Goal: Task Accomplishment & Management: Use online tool/utility

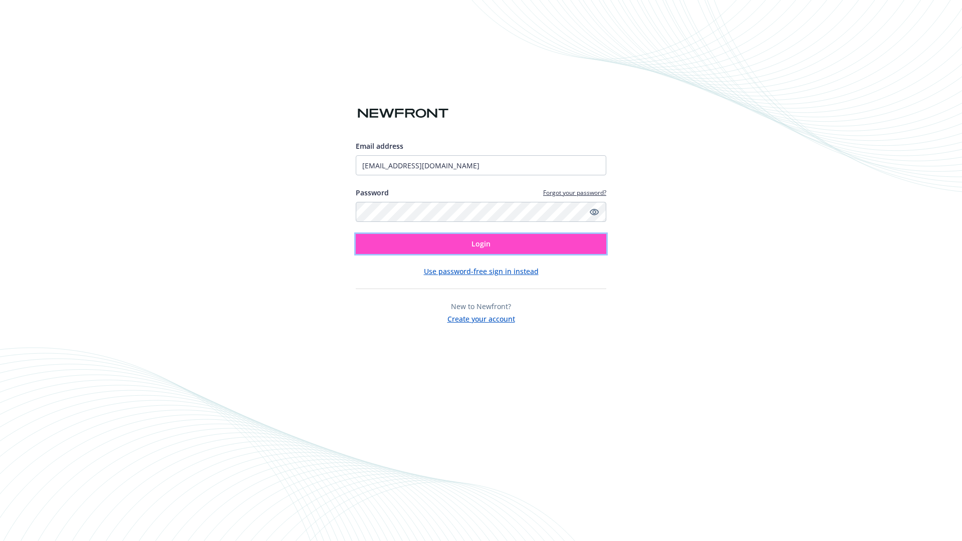
click at [481, 244] on span "Login" at bounding box center [481, 244] width 19 height 10
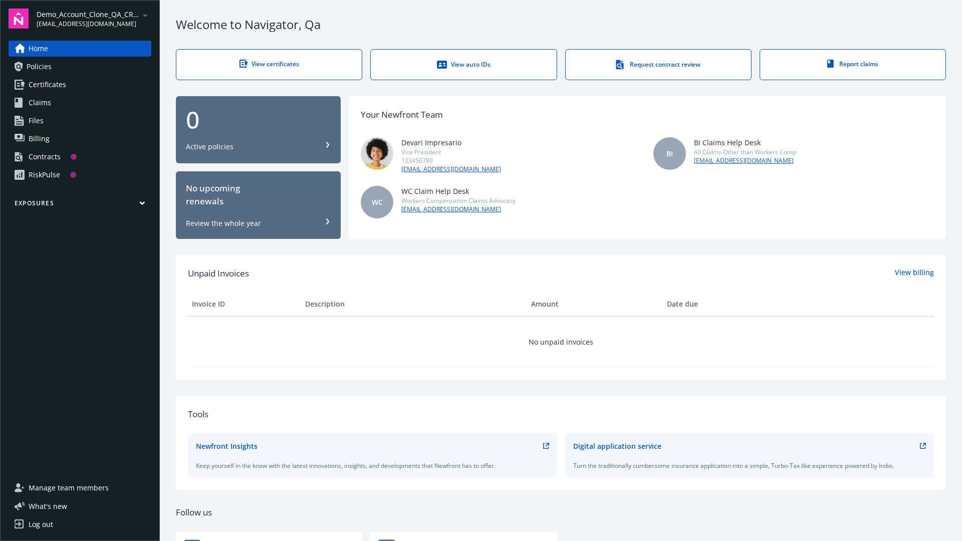
click at [94, 19] on span "Demo_Account_Clone_QA_CR_Tests_Prospect" at bounding box center [88, 14] width 103 height 11
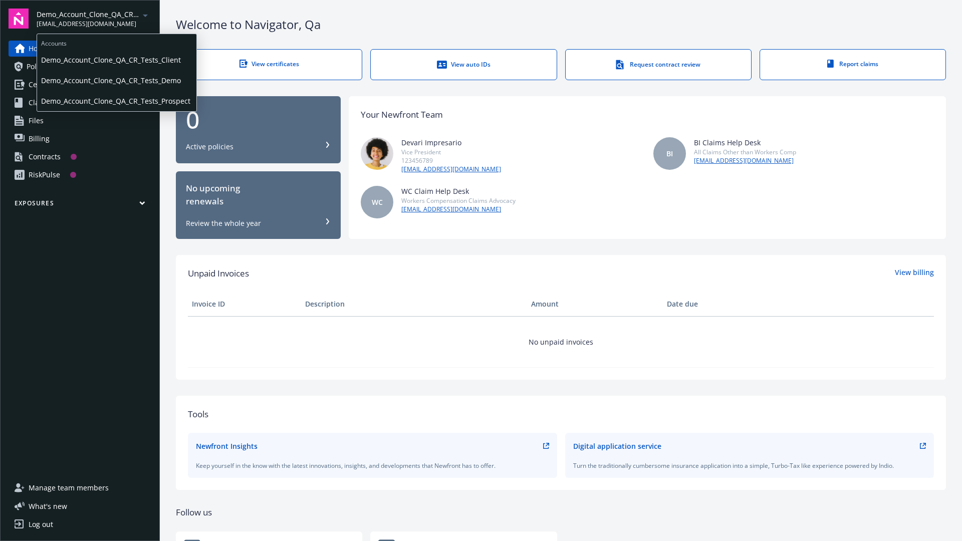
click at [116, 60] on span "Demo_Account_Clone_QA_CR_Tests_Client" at bounding box center [116, 60] width 151 height 21
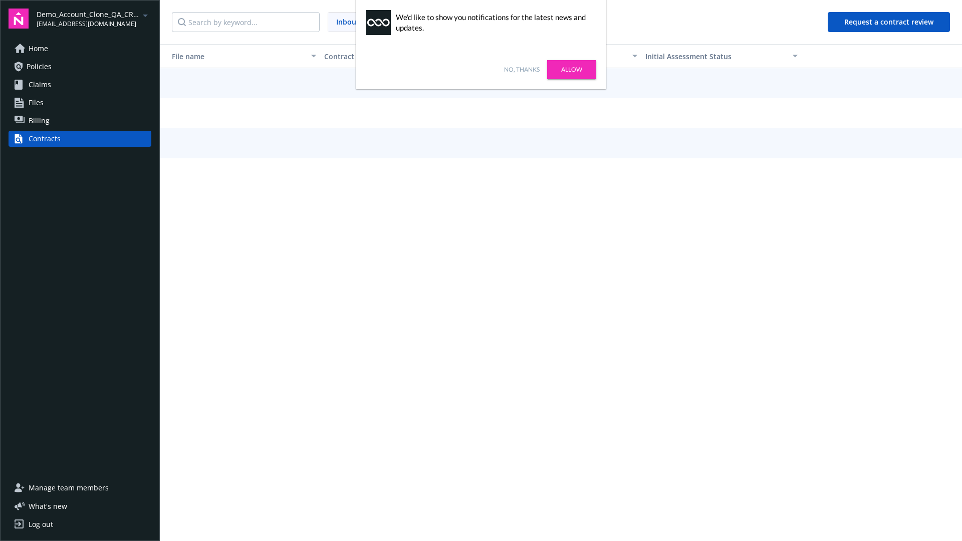
click at [522, 70] on link "No, thanks" at bounding box center [522, 69] width 36 height 9
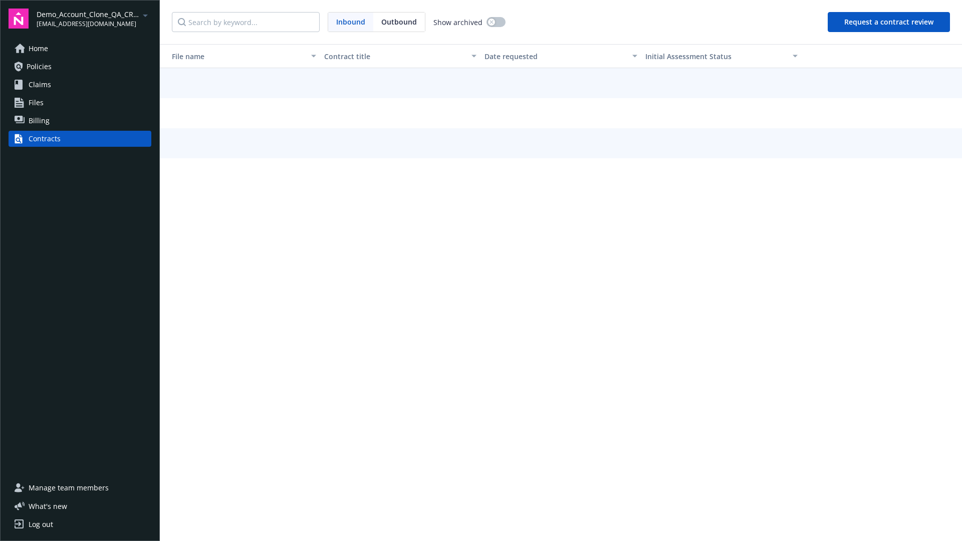
click at [890, 22] on button "Request a contract review" at bounding box center [889, 22] width 122 height 20
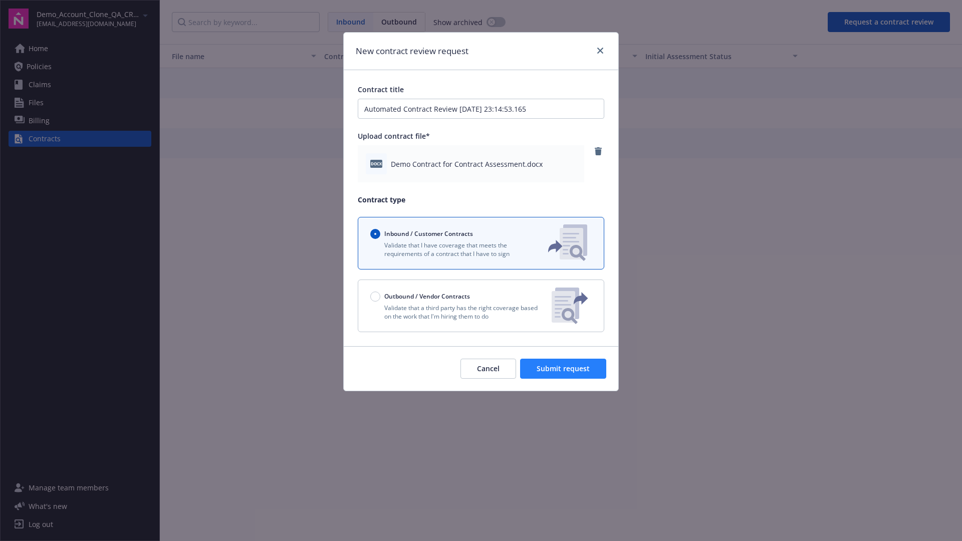
type input "Automated Contract Review [DATE] 23:14:53.165"
click at [564, 369] on span "Submit request" at bounding box center [563, 369] width 53 height 10
